Goal: Complete application form

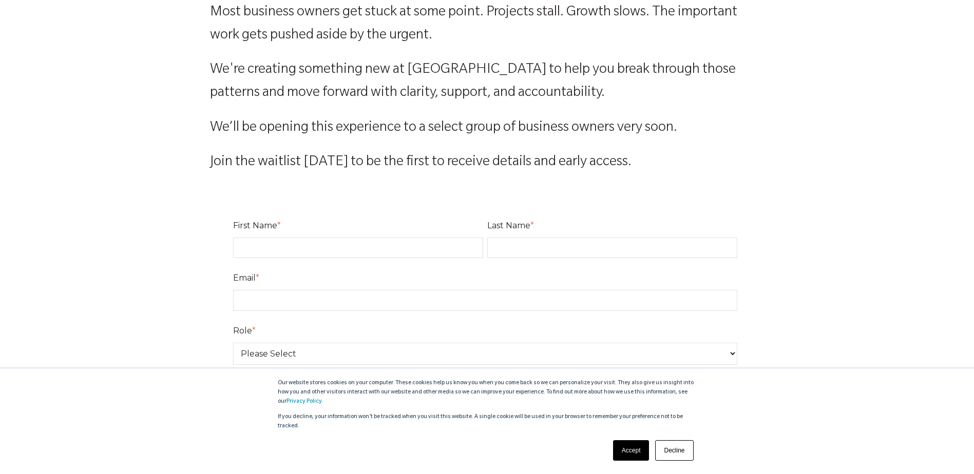
scroll to position [257, 0]
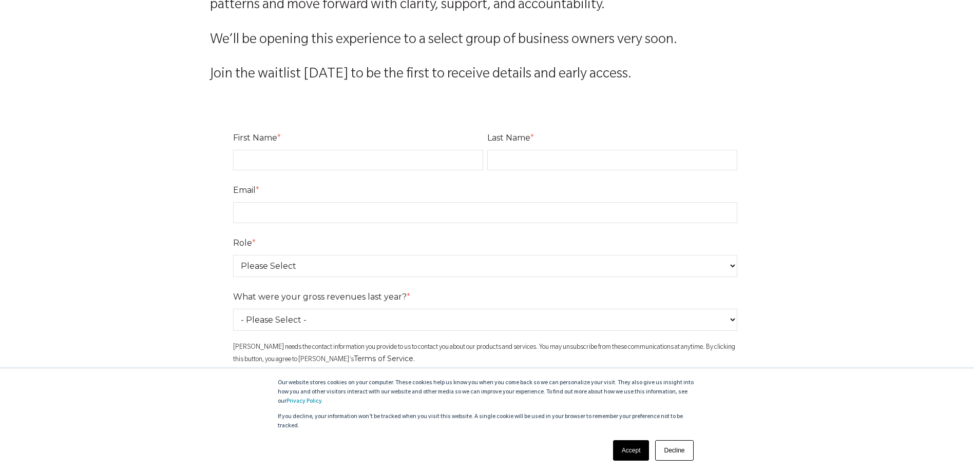
click at [633, 453] on link "Accept" at bounding box center [631, 450] width 36 height 21
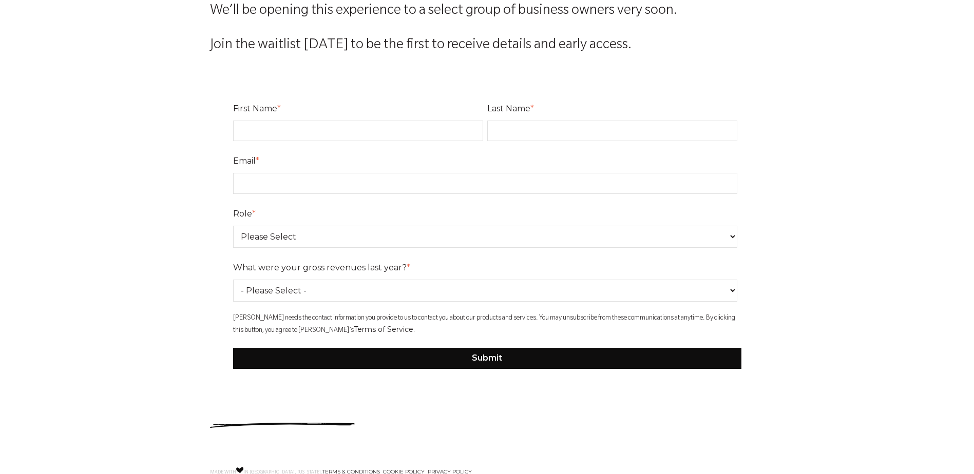
scroll to position [199, 0]
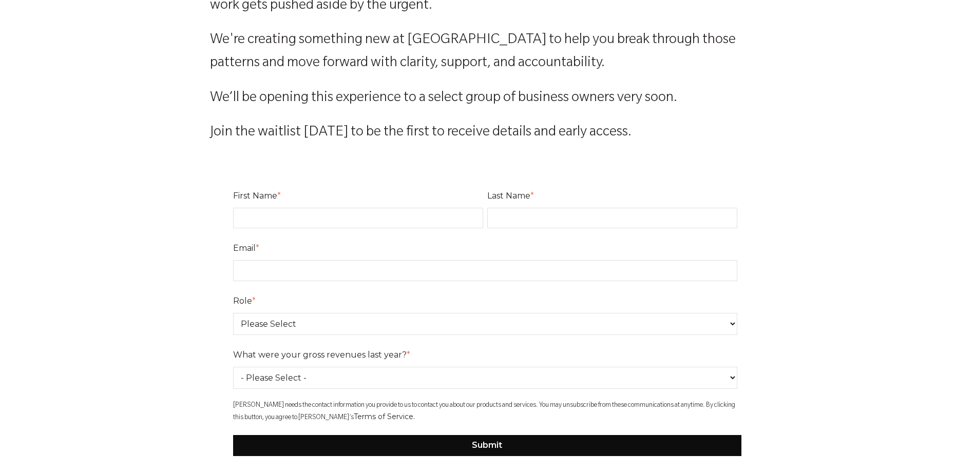
click at [289, 216] on input "First Name *" at bounding box center [358, 218] width 250 height 21
type input "[PERSON_NAME]"
type input "Cinocco"
type input "[PERSON_NAME][EMAIL_ADDRESS][DOMAIN_NAME]"
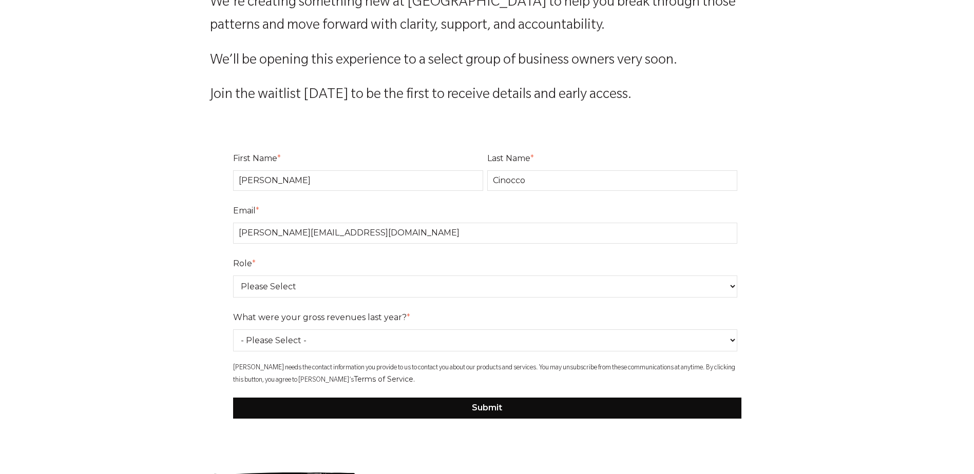
scroll to position [250, 0]
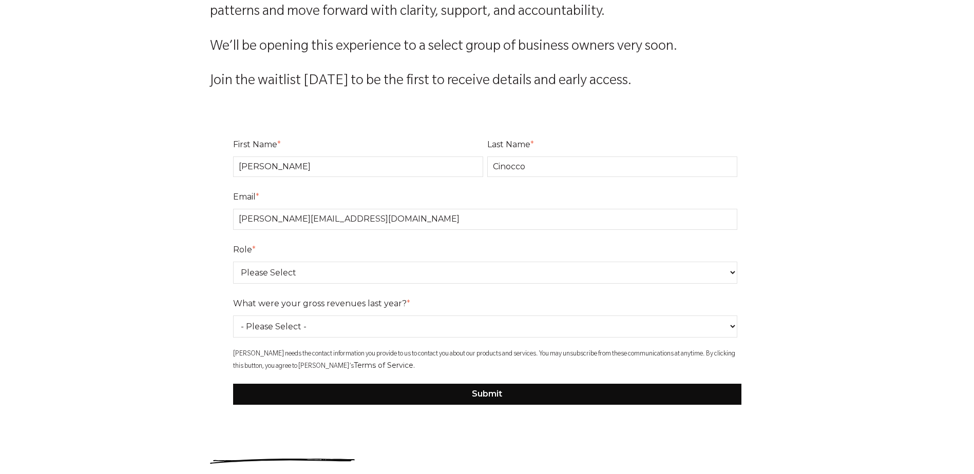
click at [725, 272] on select "Please Select Owner Partner / Co-Owner Executive Employee / Other" at bounding box center [485, 273] width 504 height 22
select select "Owner"
click at [233, 262] on select "Please Select Owner Partner / Co-Owner Executive Employee / Other" at bounding box center [485, 273] width 504 height 22
click at [318, 326] on select "- Please Select - 0-75K 76-150K 151-275K 276-500K 501-750K 751-1M 1-2.5M 2.5-5M…" at bounding box center [485, 327] width 504 height 22
select select "501-750K"
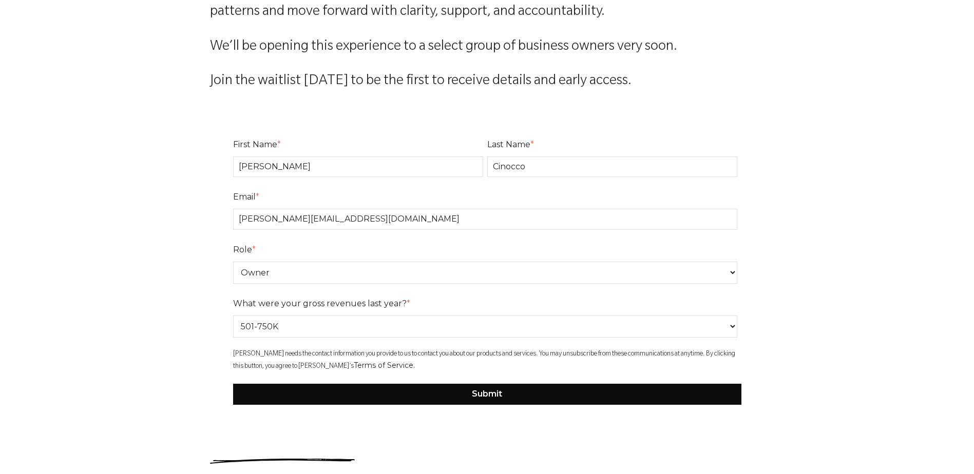
click at [233, 316] on select "- Please Select - 0-75K 76-150K 151-275K 276-500K 501-750K 751-1M 1-2.5M 2.5-5M…" at bounding box center [485, 327] width 504 height 22
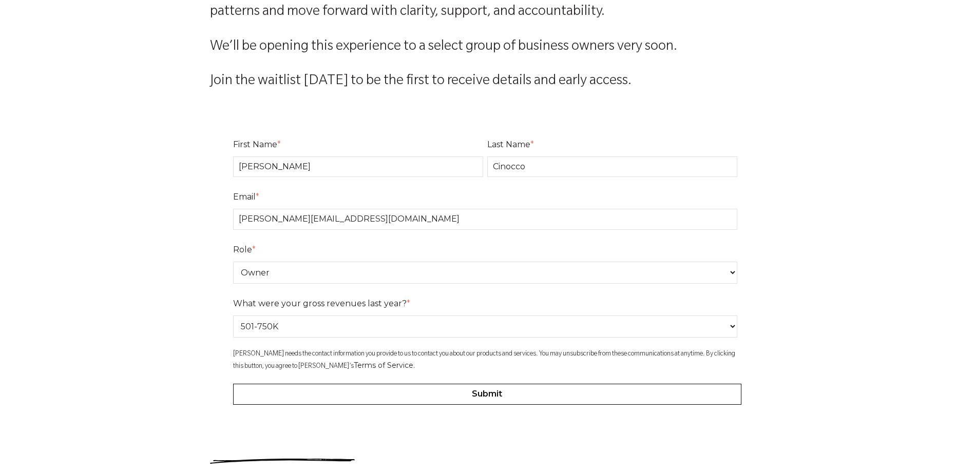
click at [487, 393] on input "Submit" at bounding box center [487, 394] width 508 height 21
